Goal: Transaction & Acquisition: Purchase product/service

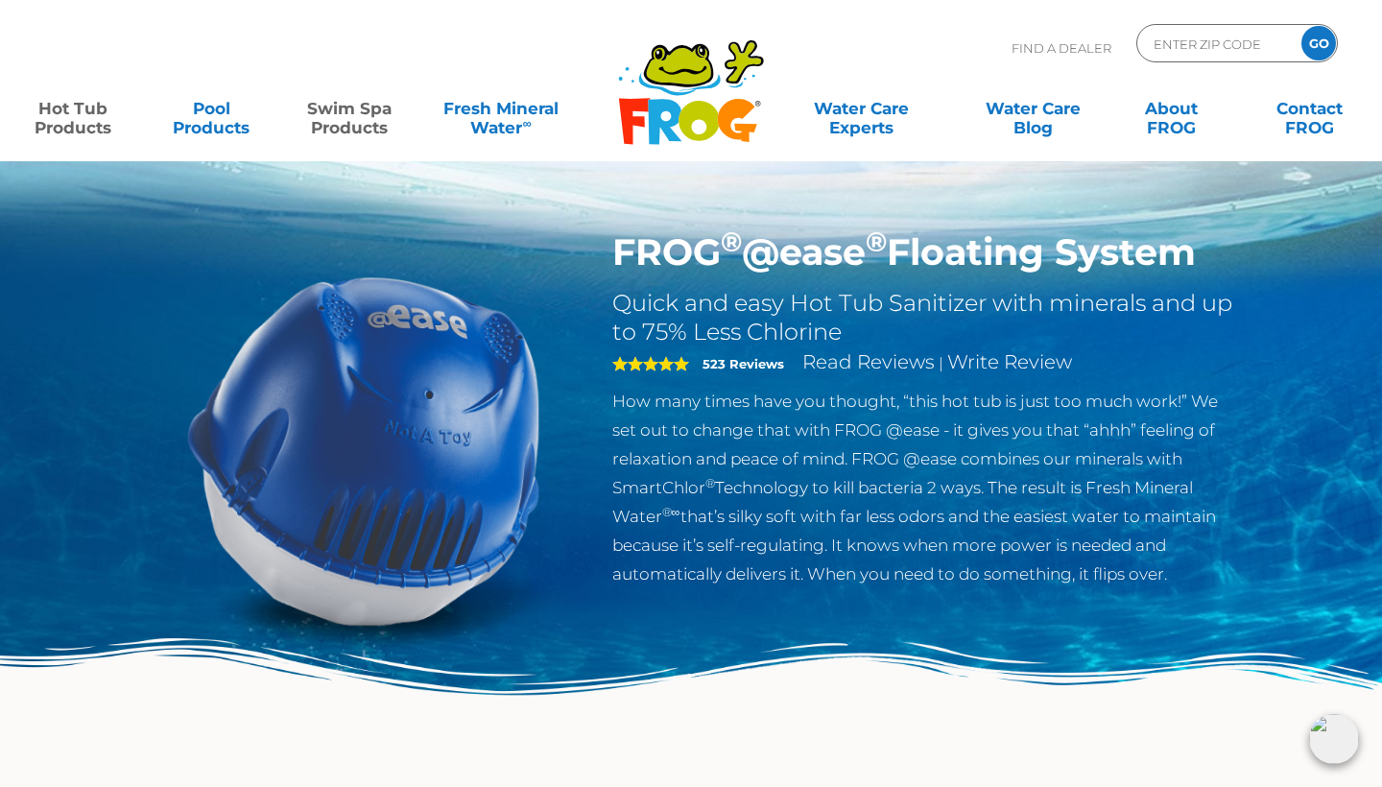
click at [338, 117] on link "Swim Spa Products" at bounding box center [349, 108] width 107 height 38
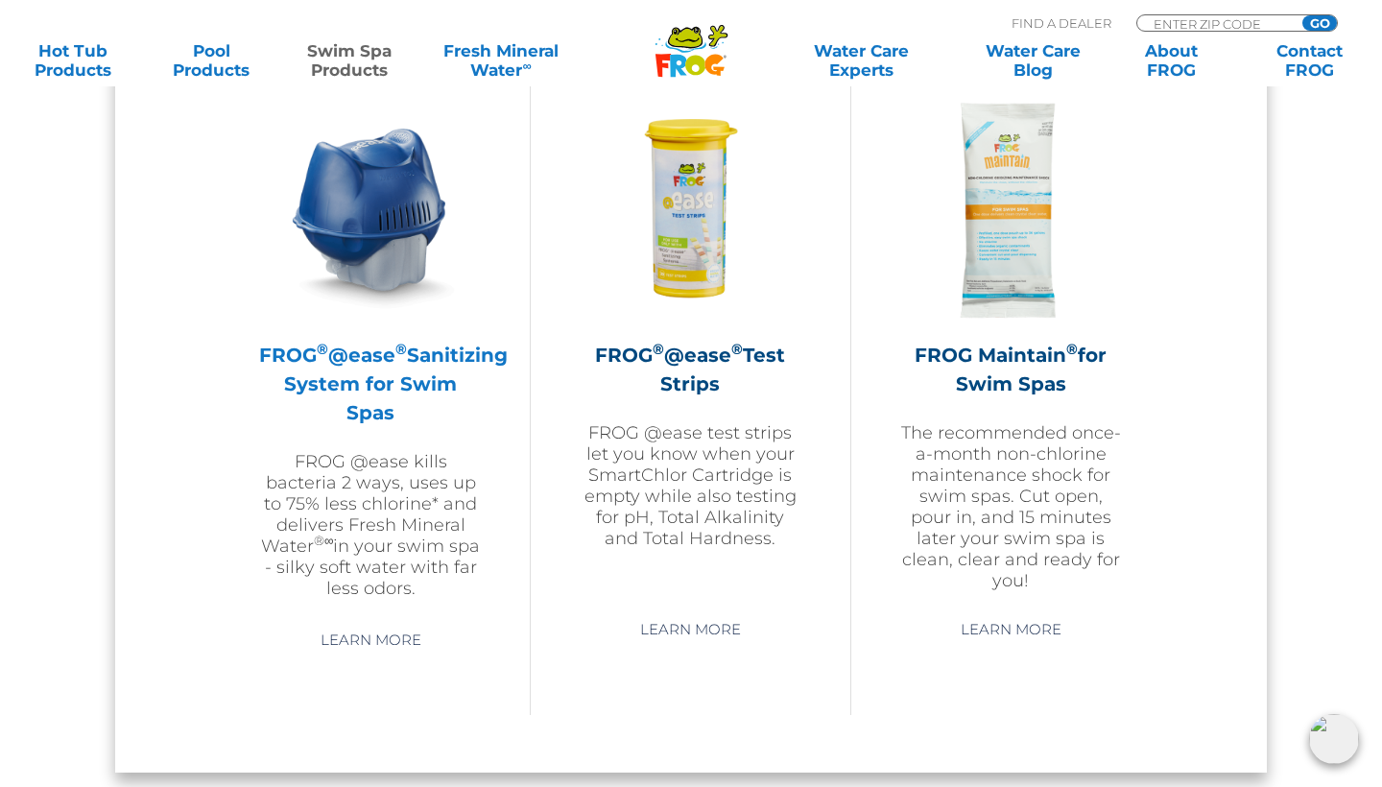
scroll to position [1776, 0]
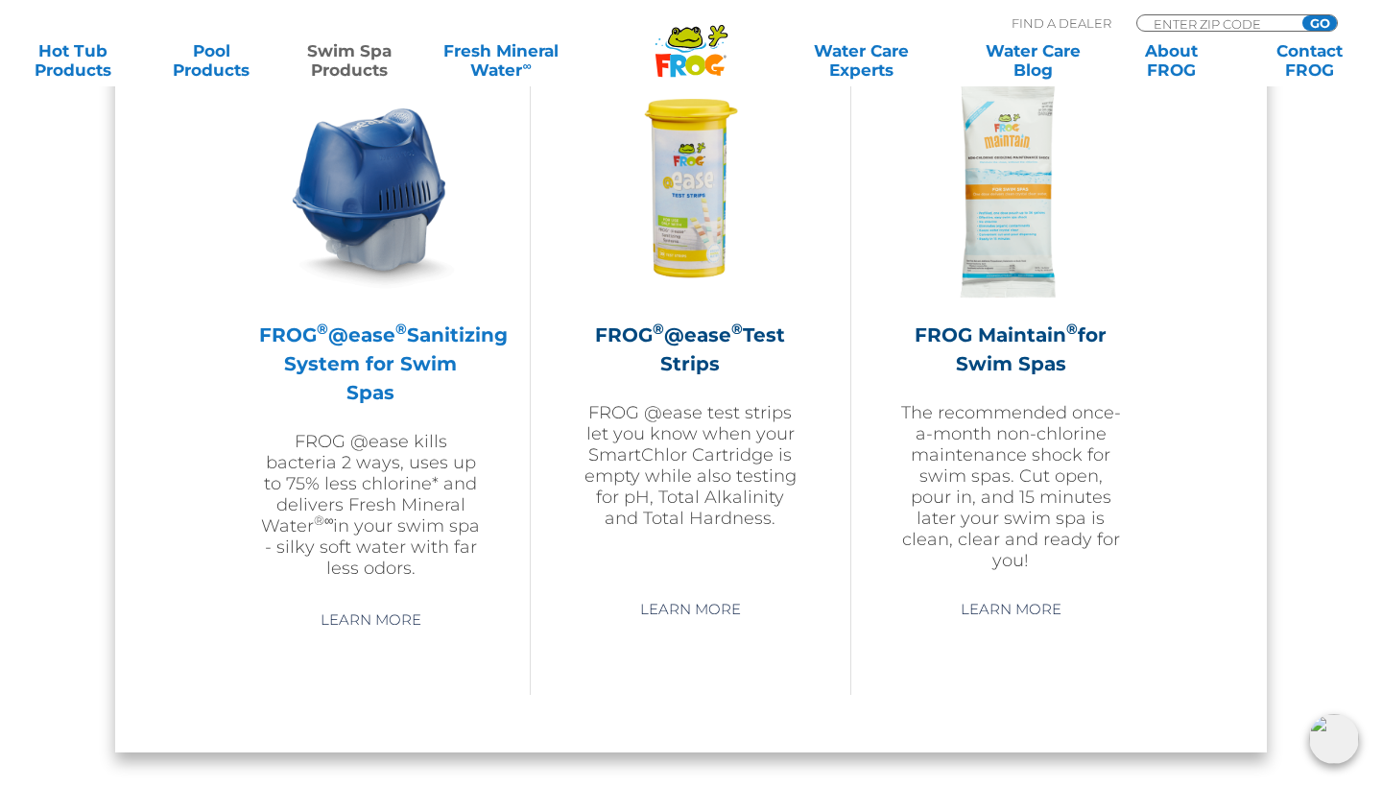
click at [389, 188] on img at bounding box center [370, 190] width 223 height 223
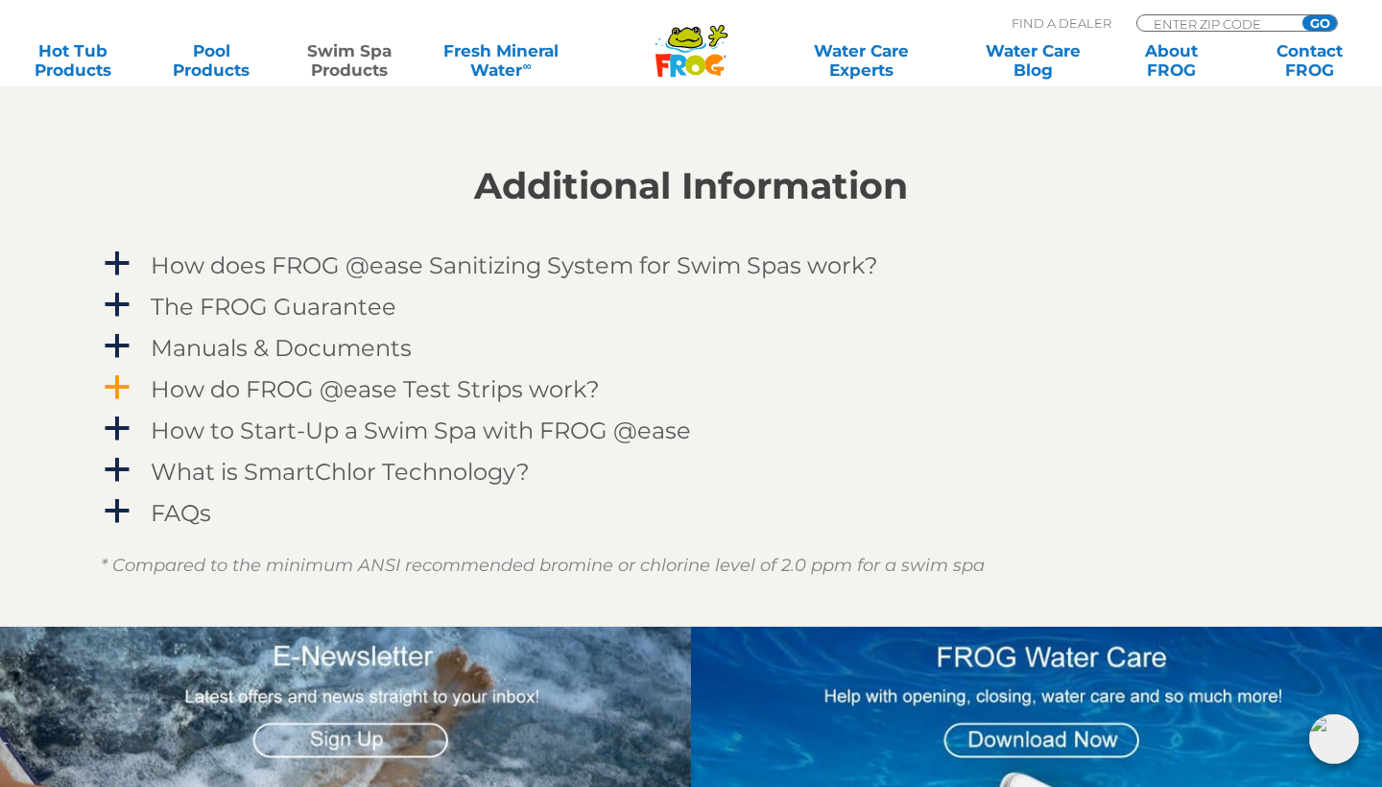
scroll to position [2232, 0]
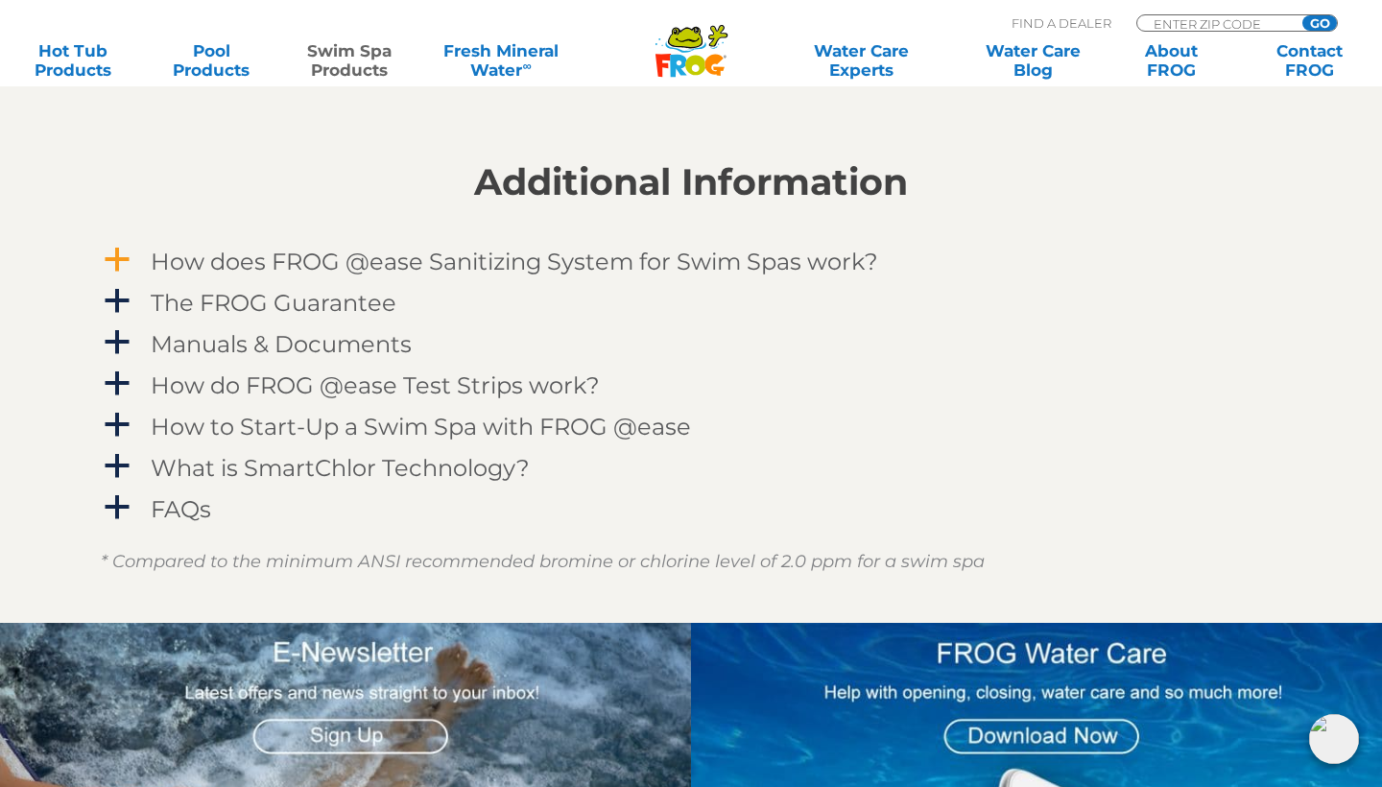
click at [116, 249] on span "a" at bounding box center [117, 260] width 29 height 29
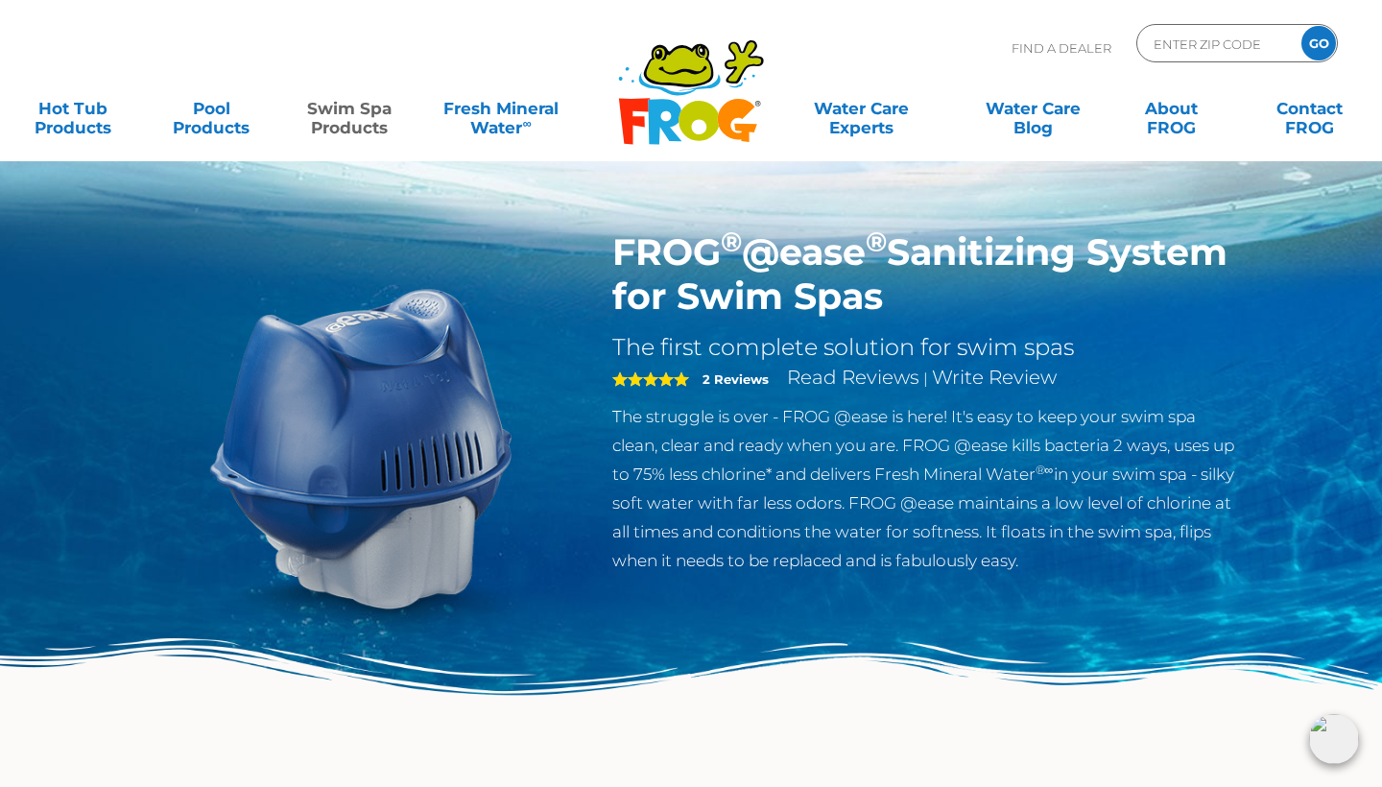
scroll to position [0, 0]
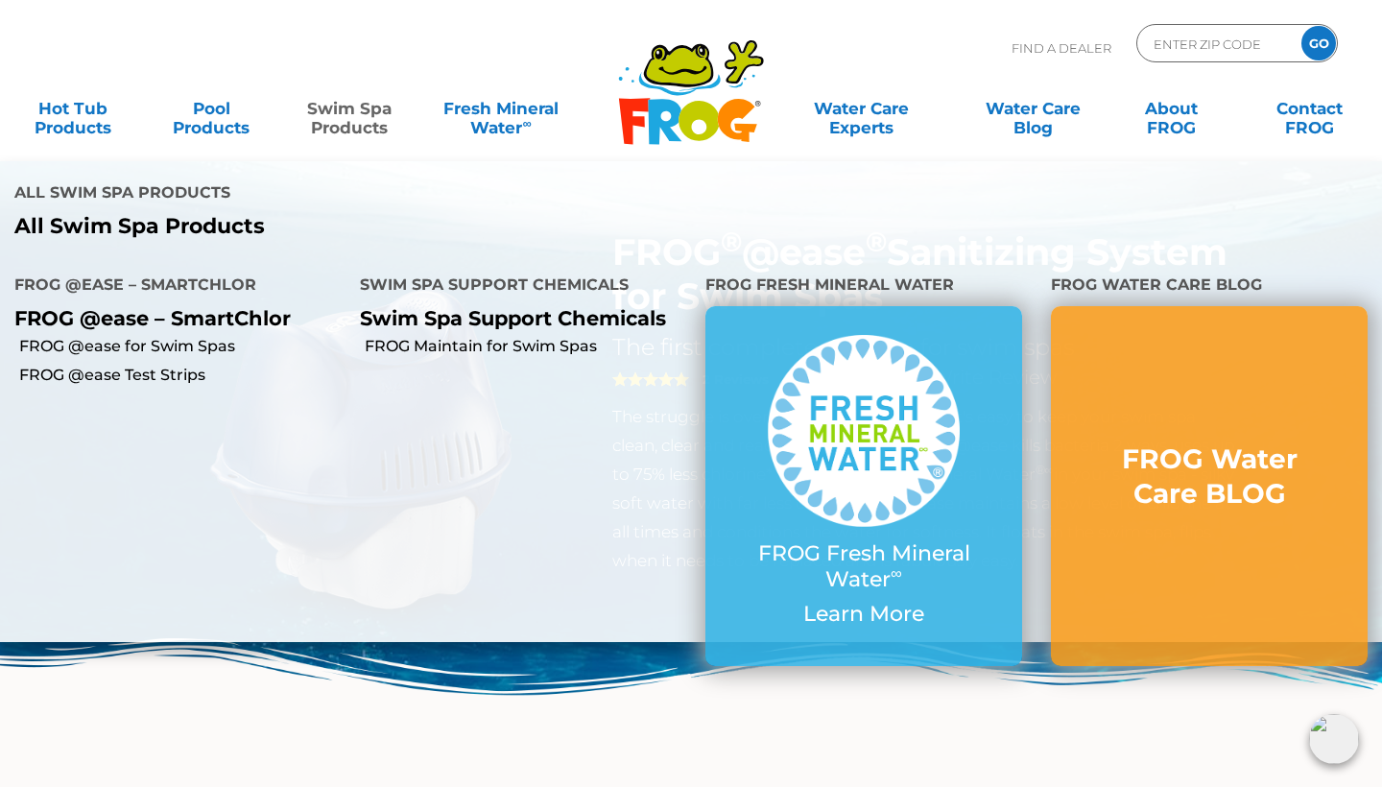
click at [353, 121] on link "Swim Spa Products" at bounding box center [349, 108] width 107 height 38
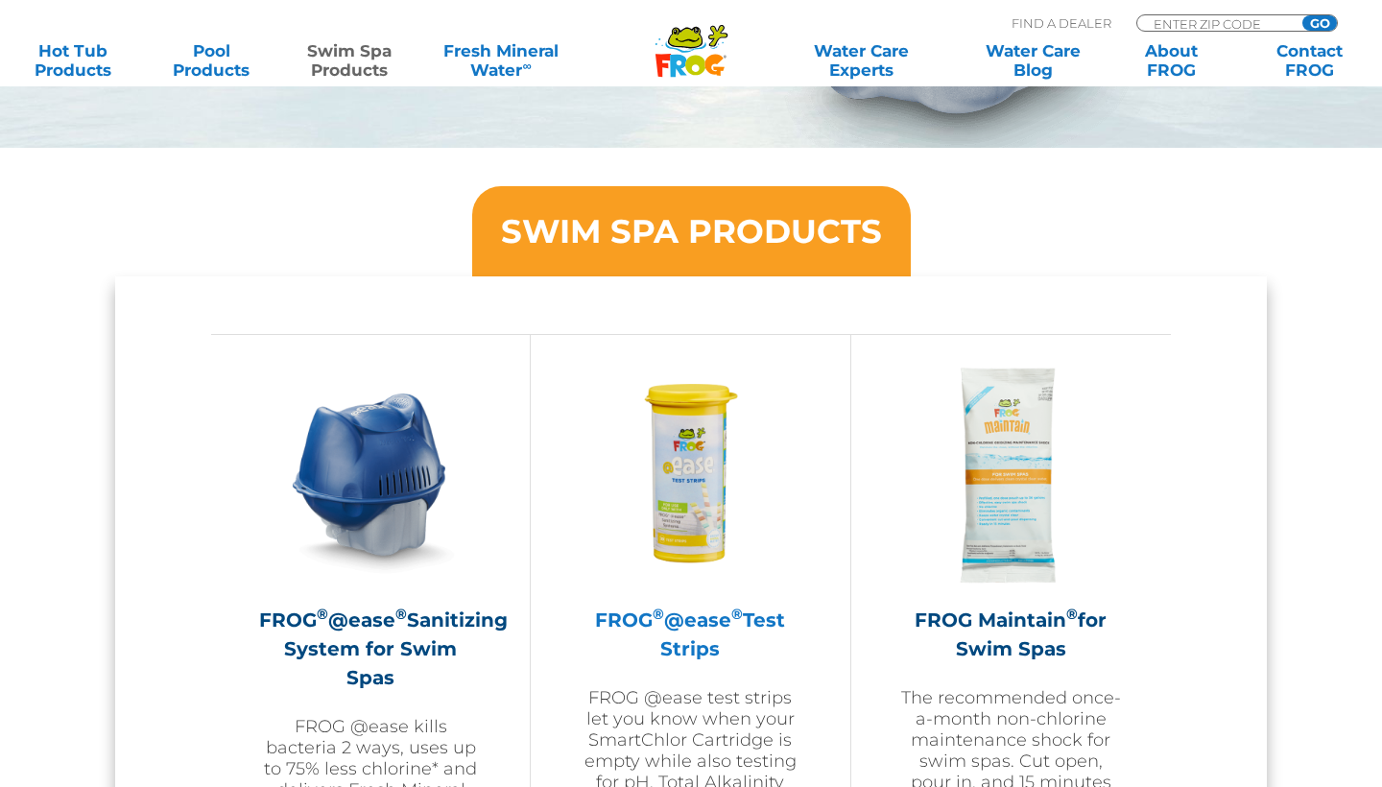
scroll to position [1494, 0]
